Goal: Task Accomplishment & Management: Manage account settings

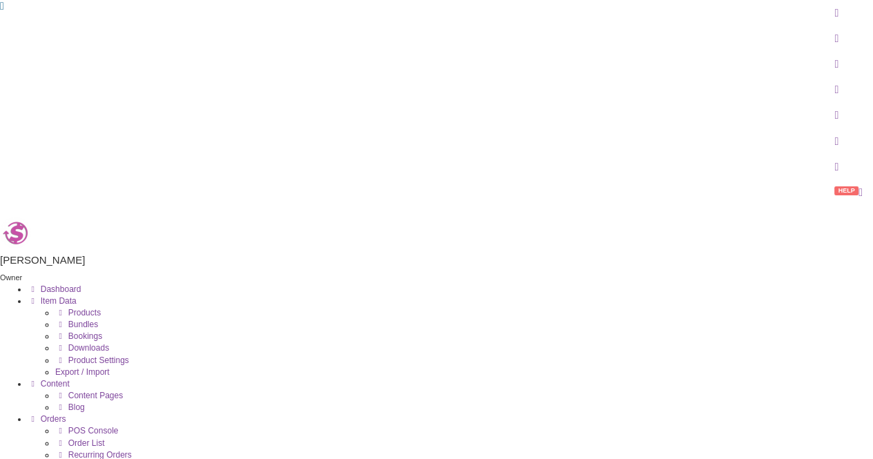
click at [66, 320] on icon at bounding box center [60, 324] width 10 height 8
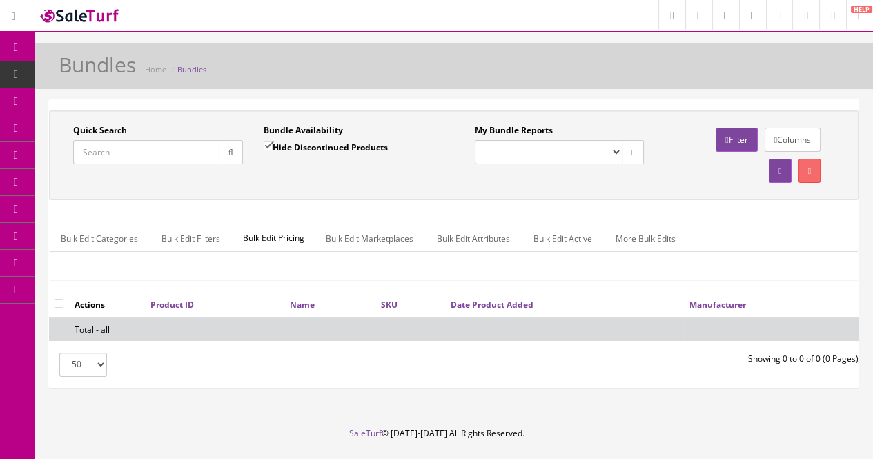
click at [139, 158] on input "Quick Search" at bounding box center [146, 152] width 146 height 24
type input "pds20"
click at [345, 144] on label "Hide Discontinued Products" at bounding box center [325, 147] width 124 height 14
click at [272, 144] on input "Hide Discontinued Products" at bounding box center [267, 145] width 9 height 9
checkbox input "false"
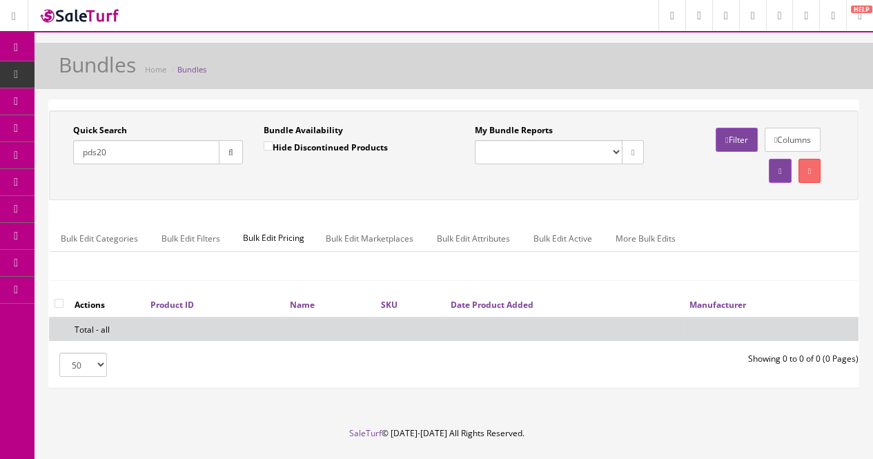
click at [143, 159] on input "pds20" at bounding box center [146, 152] width 146 height 24
drag, startPoint x: 122, startPoint y: 154, endPoint x: 67, endPoint y: 150, distance: 55.3
click at [67, 150] on div "Quick Search pds20 Date From" at bounding box center [158, 149] width 190 height 50
drag, startPoint x: 114, startPoint y: 150, endPoint x: 19, endPoint y: 151, distance: 95.2
click at [19, 151] on div "Research Trends Trending on Ebay Google Trends Amazon Insights (Login Before Cl…" at bounding box center [436, 248] width 873 height 496
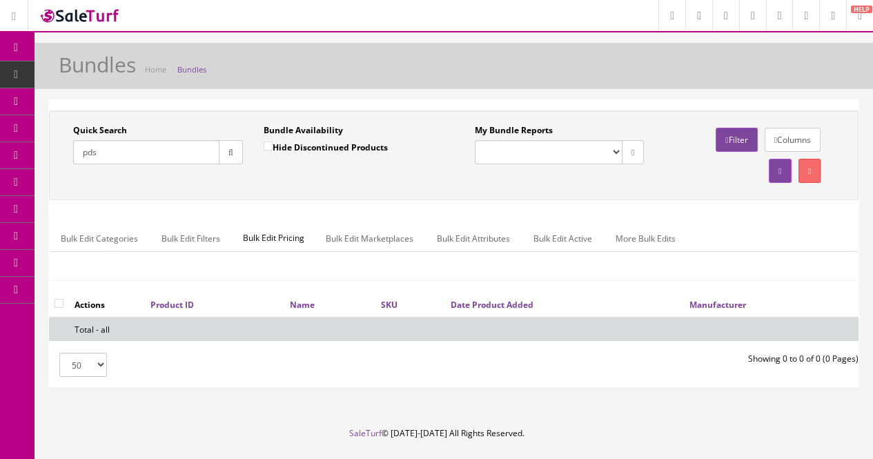
click at [241, 198] on div "Quick Search pds Date From Bundle Availability Hide Discontinued Products Date …" at bounding box center [453, 155] width 809 height 90
click at [232, 150] on icon "button" at bounding box center [230, 152] width 5 height 8
drag, startPoint x: 120, startPoint y: 153, endPoint x: 70, endPoint y: 141, distance: 51.2
click at [69, 141] on div "Quick Search pds Date From" at bounding box center [158, 149] width 190 height 50
drag, startPoint x: 158, startPoint y: 148, endPoint x: 72, endPoint y: 151, distance: 86.3
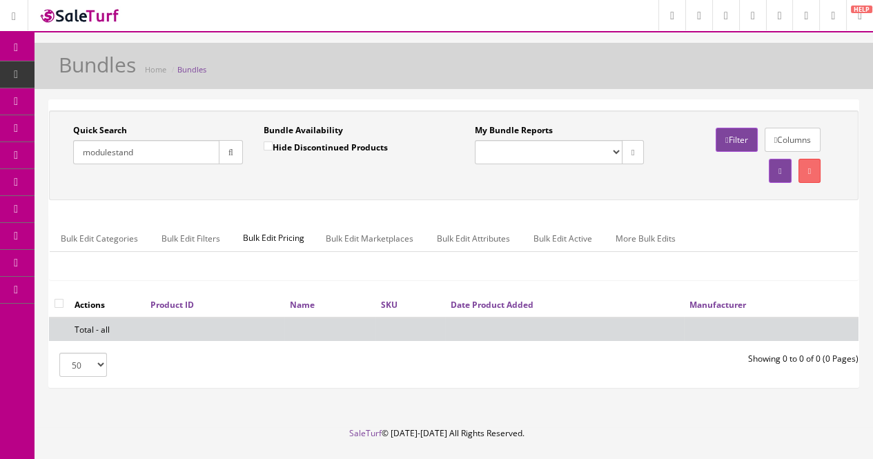
click at [72, 151] on div "Quick Search modulestand Date From" at bounding box center [158, 149] width 190 height 50
type input "td"
click at [225, 143] on button "button" at bounding box center [231, 152] width 24 height 24
click at [77, 74] on icon at bounding box center [73, 73] width 14 height 11
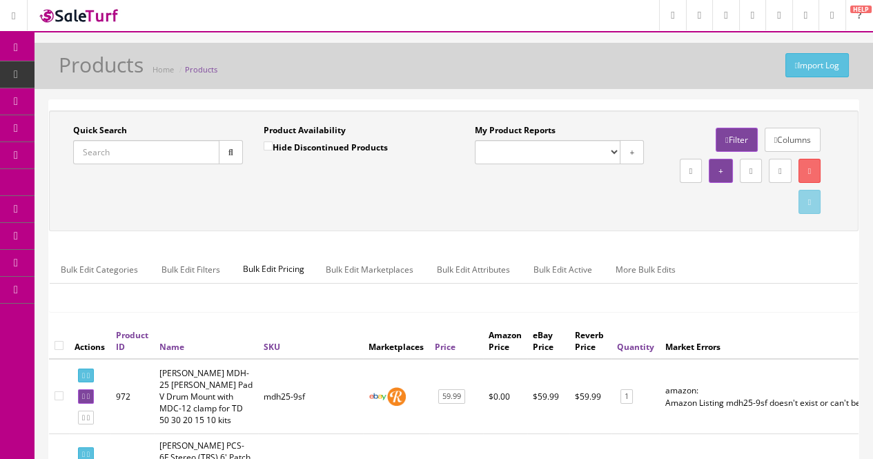
click at [172, 152] on input "Quick Search" at bounding box center [146, 152] width 146 height 24
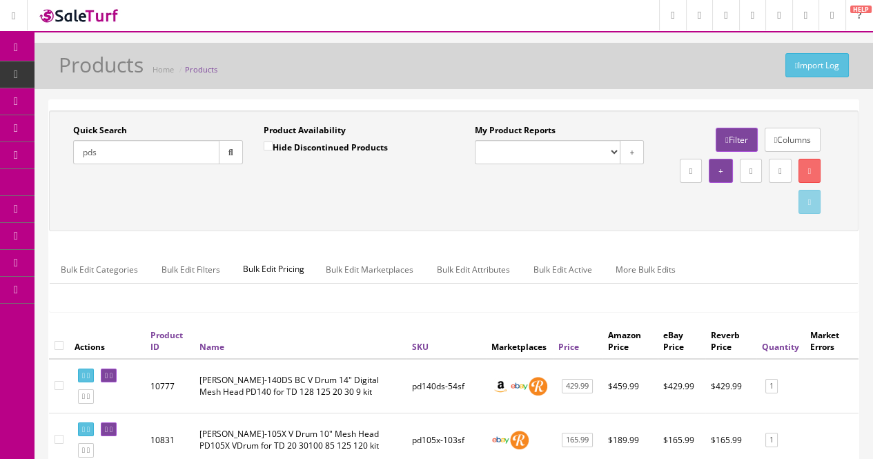
click at [137, 152] on input "pds" at bounding box center [146, 152] width 146 height 24
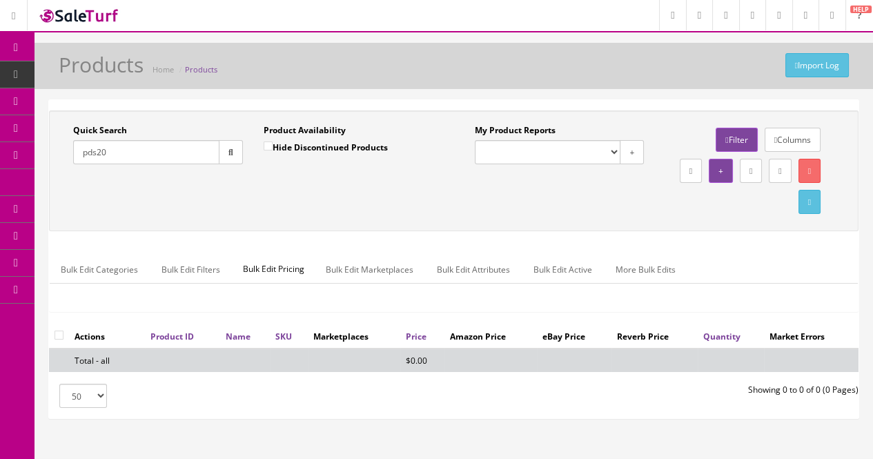
type input "pds20"
click at [299, 142] on label "Hide Discontinued Products" at bounding box center [325, 147] width 124 height 14
click at [272, 142] on input "Hide Discontinued Products" at bounding box center [267, 145] width 9 height 9
checkbox input "false"
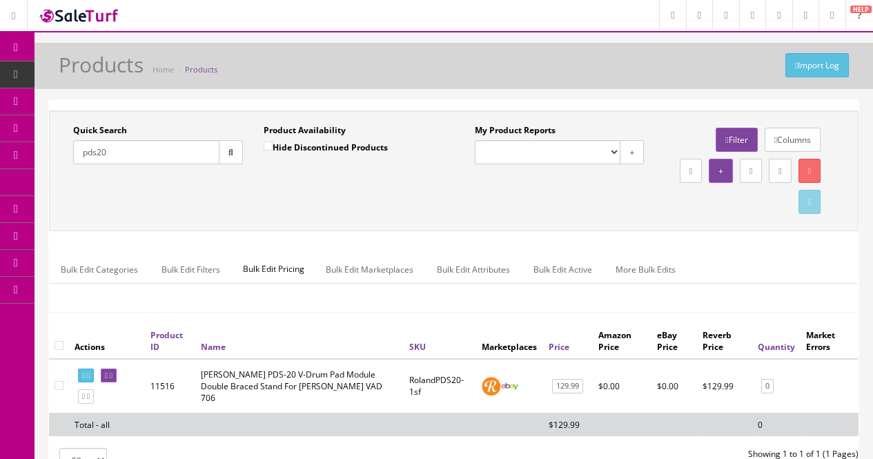
drag, startPoint x: 152, startPoint y: 154, endPoint x: 70, endPoint y: 150, distance: 82.2
click at [70, 150] on div "Quick Search pds20 Date From" at bounding box center [158, 149] width 190 height 50
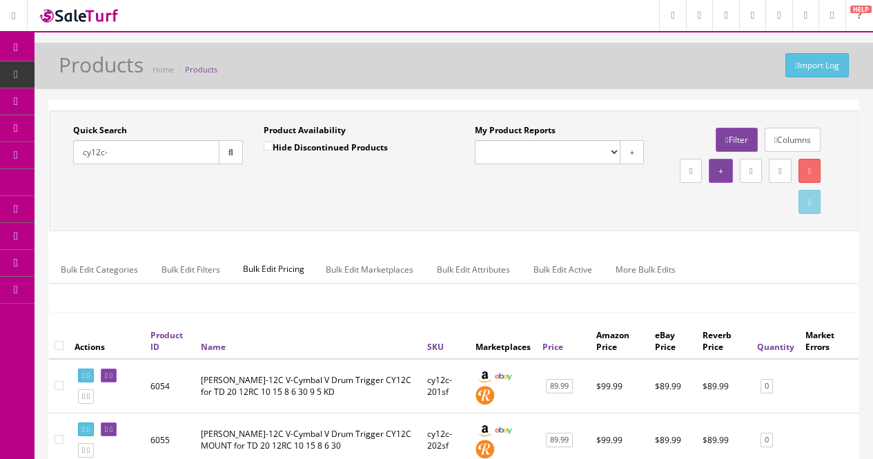
type input "cy12c-"
click at [292, 146] on label "Hide Discontinued Products" at bounding box center [325, 147] width 124 height 14
click at [272, 146] on input "Hide Discontinued Products" at bounding box center [267, 145] width 9 height 9
checkbox input "true"
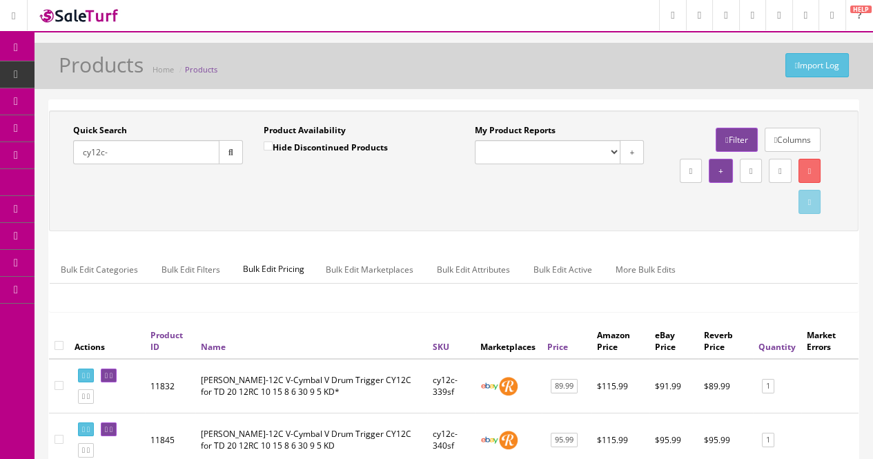
click at [133, 153] on input "cy12c-" at bounding box center [146, 152] width 146 height 24
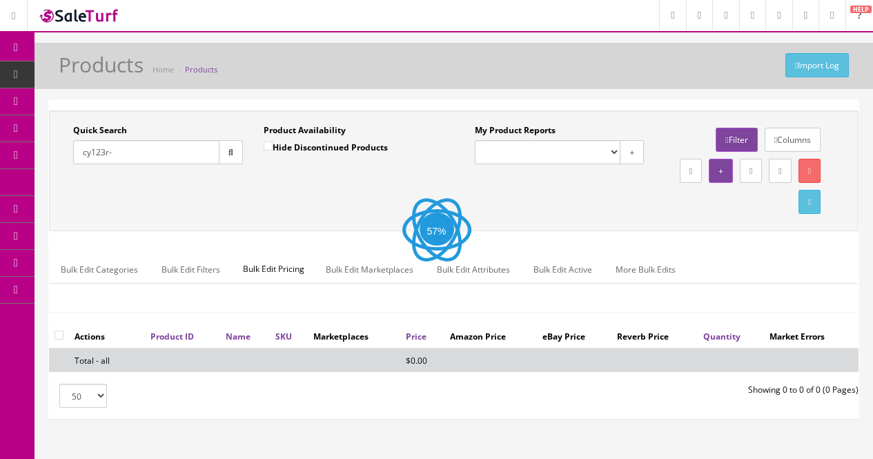
click at [124, 146] on input "cy123r-" at bounding box center [146, 152] width 146 height 24
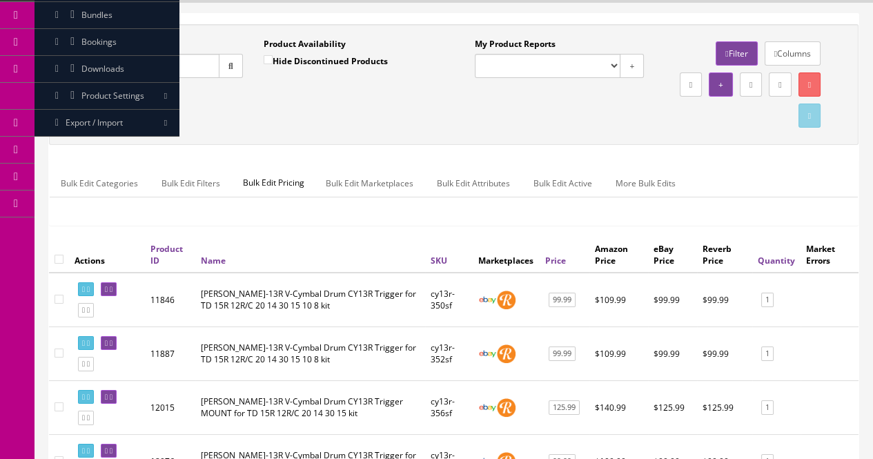
scroll to position [290, 0]
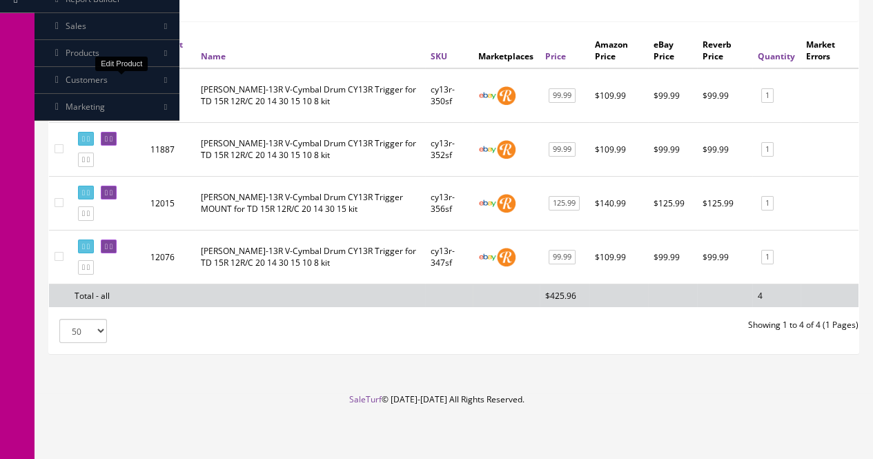
type input "cy13r-"
click at [112, 83] on icon at bounding box center [111, 85] width 3 height 8
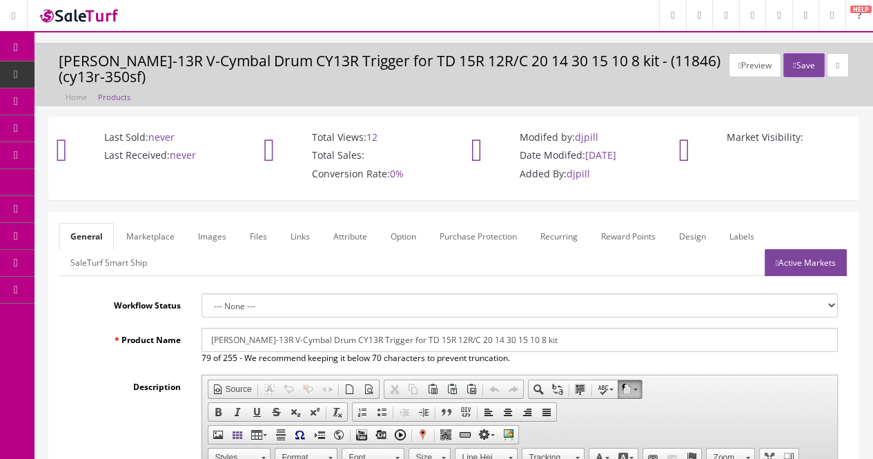
click at [203, 241] on link "Images" at bounding box center [212, 236] width 50 height 27
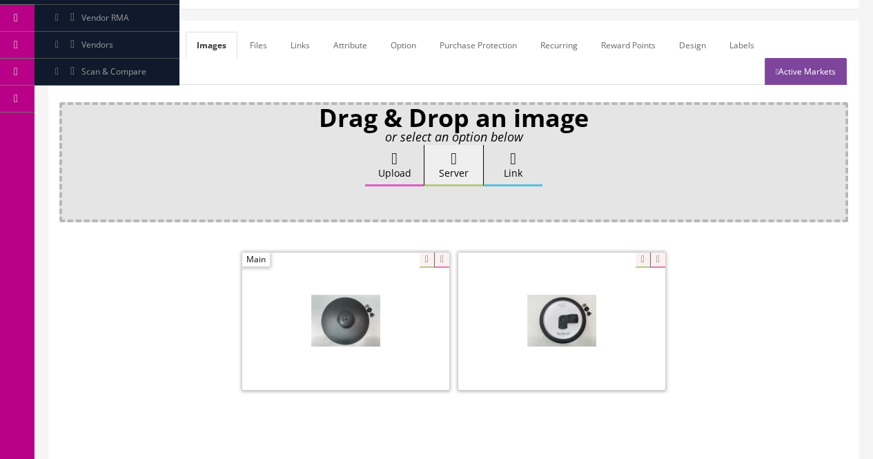
scroll to position [322, 0]
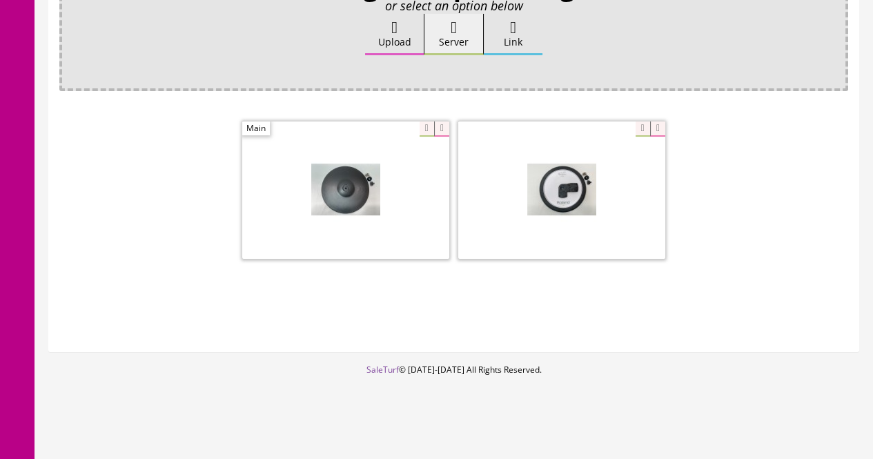
click at [417, 131] on div at bounding box center [345, 190] width 207 height 138
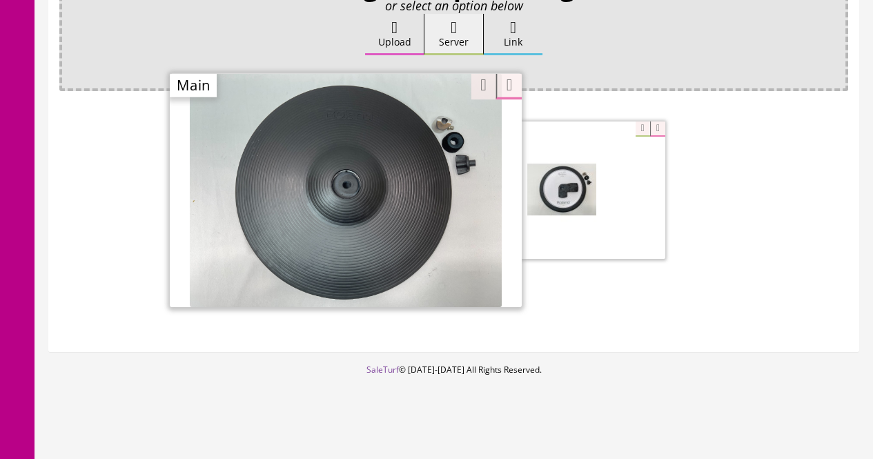
click at [81, 281] on div at bounding box center [453, 205] width 788 height 172
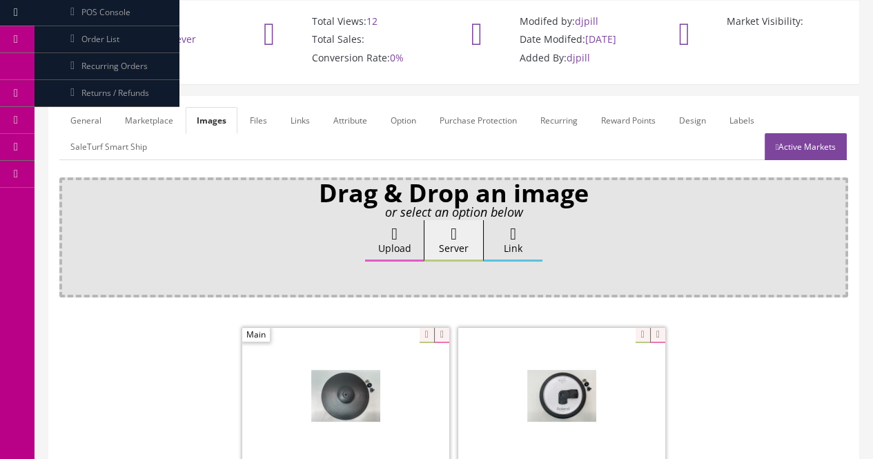
scroll to position [0, 0]
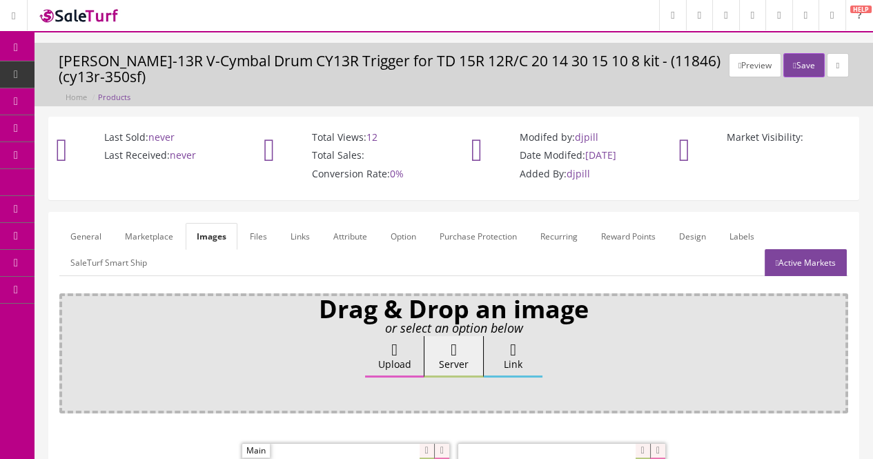
click at [72, 74] on link "Products" at bounding box center [106, 74] width 145 height 27
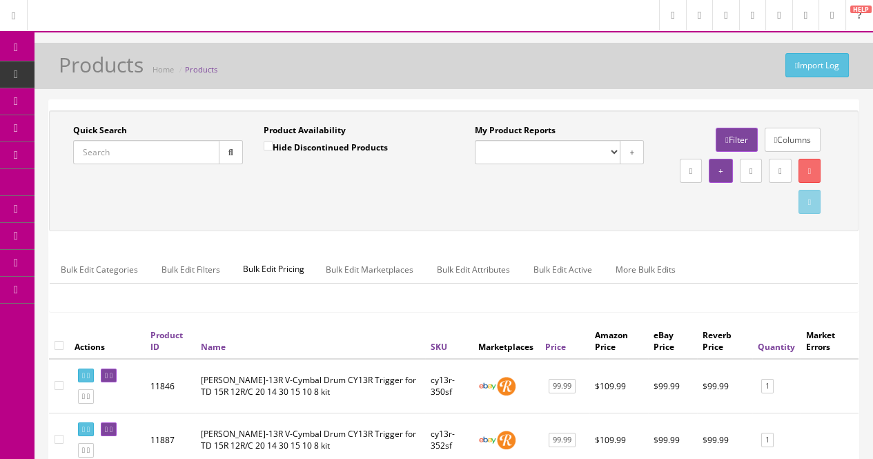
click at [108, 152] on input "Quick Search" at bounding box center [146, 152] width 146 height 24
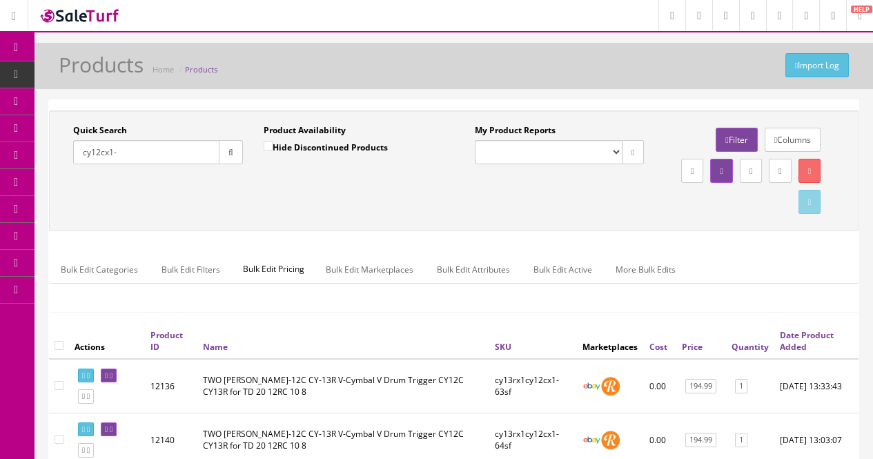
click at [137, 150] on input "cy12cx1-" at bounding box center [146, 152] width 146 height 24
type input "cy12cx1-"
